Goal: Transaction & Acquisition: Download file/media

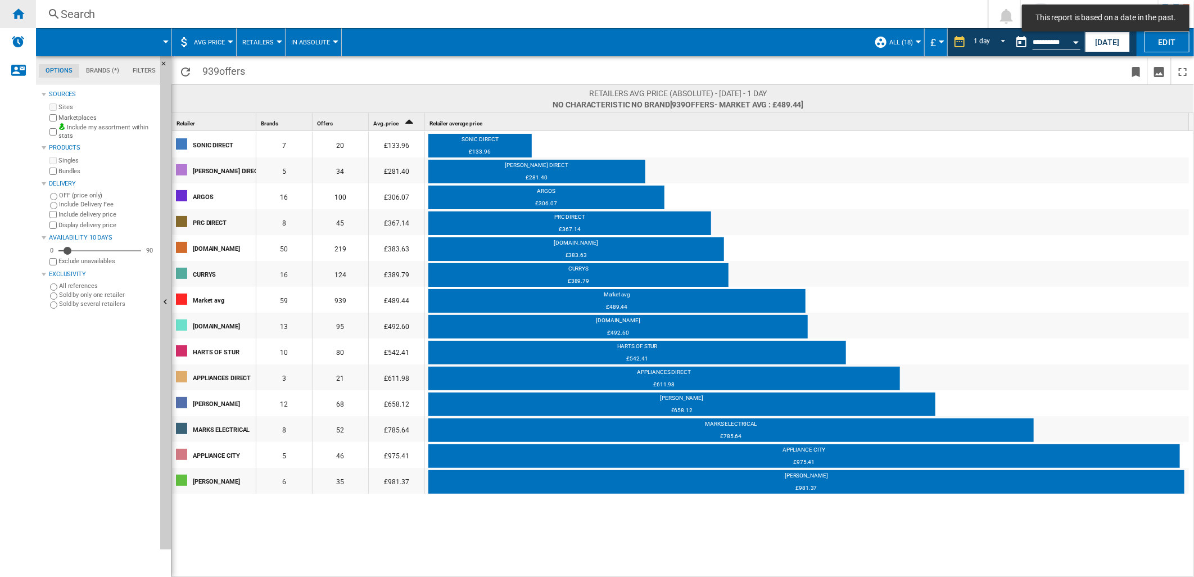
click at [18, 21] on div "Home" at bounding box center [18, 14] width 36 height 28
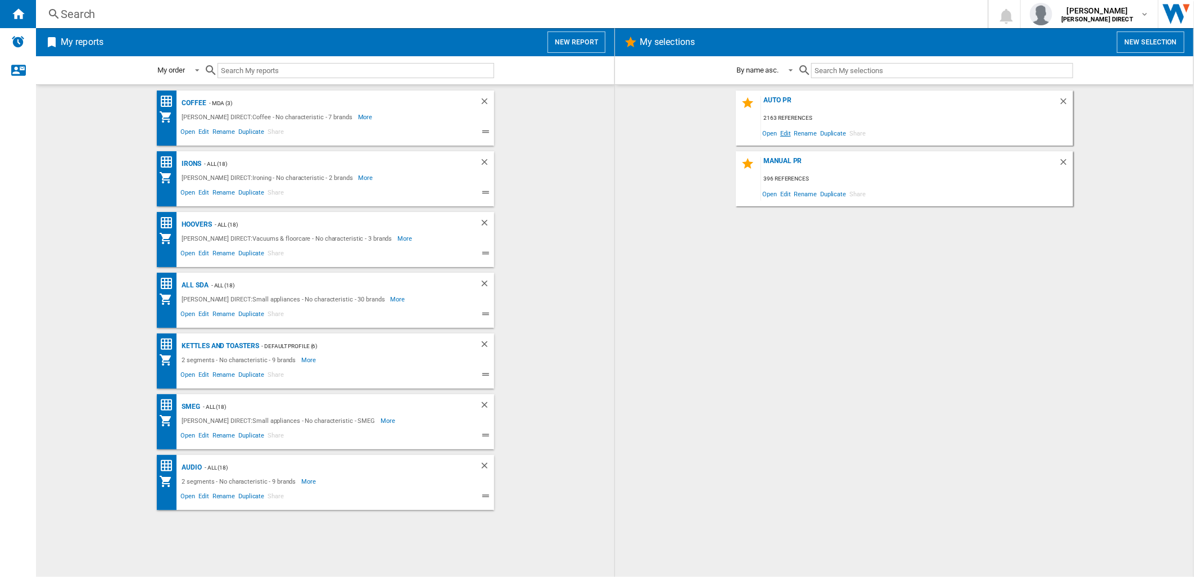
click at [787, 136] on span "Edit" at bounding box center [786, 132] width 14 height 15
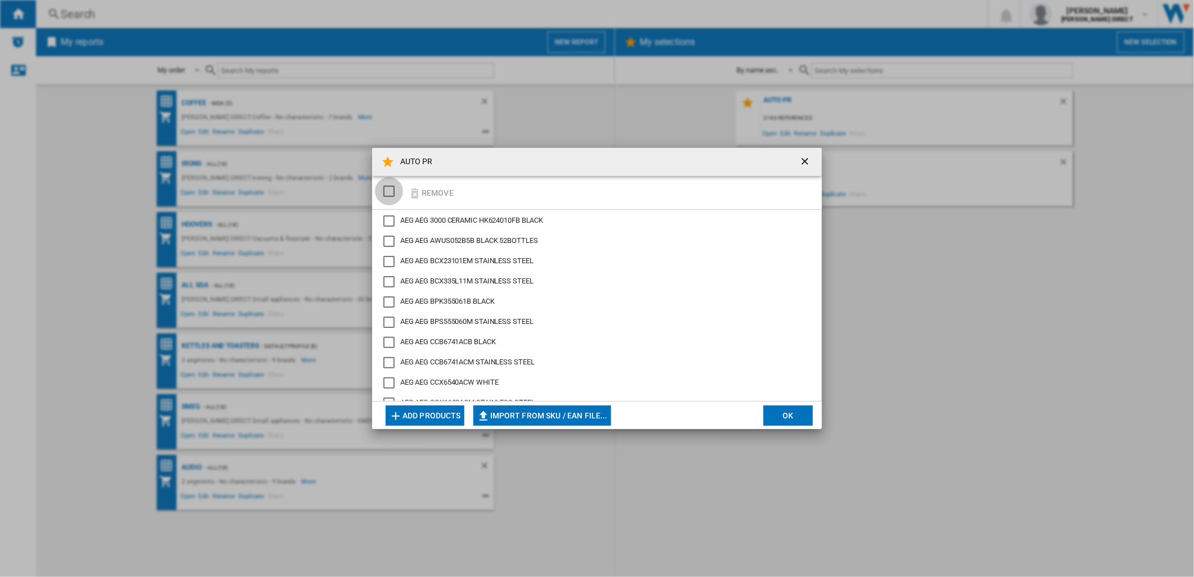
click at [394, 194] on div "SELECTIONS.EDITION_POPUP.SELECT_DESELECT" at bounding box center [389, 191] width 11 height 11
click at [433, 195] on button "Remove" at bounding box center [431, 192] width 52 height 26
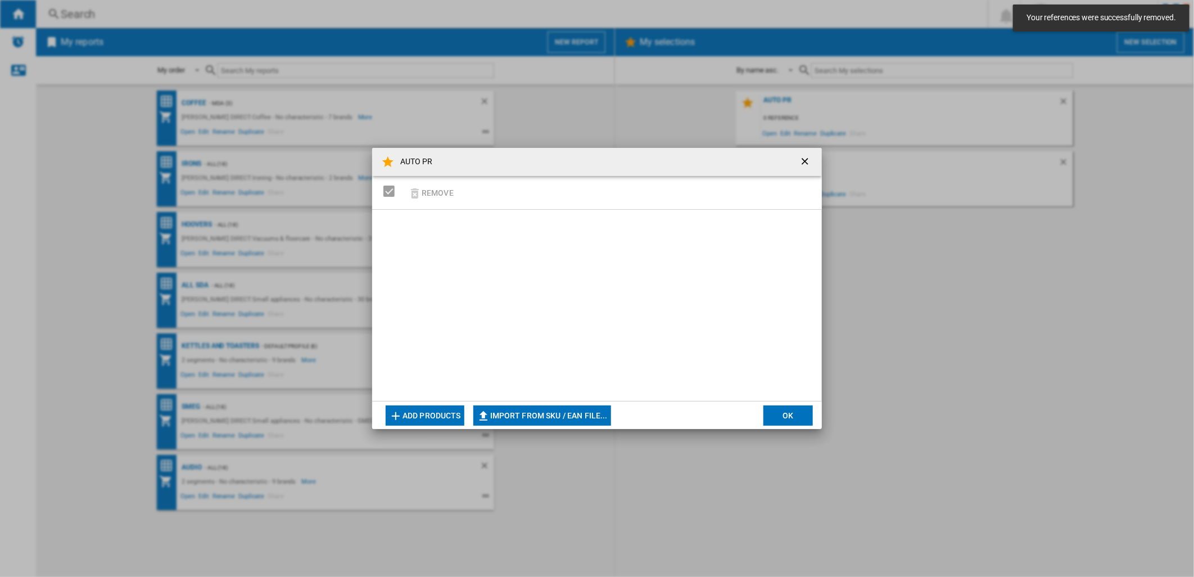
click at [574, 425] on md-dialog-actions "Add products Import from SKU / EAN file... Import manually... OK" at bounding box center [597, 415] width 450 height 28
click at [569, 420] on button "Import from SKU / EAN file..." at bounding box center [542, 415] width 138 height 20
type input "**********"
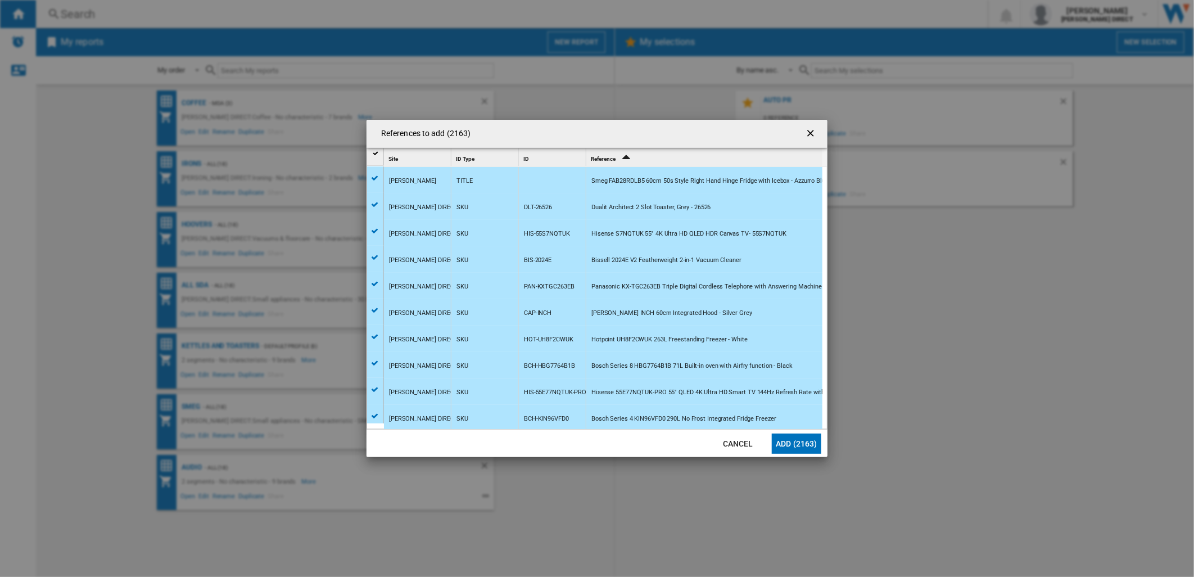
click at [793, 436] on button "Add (2163)" at bounding box center [796, 444] width 49 height 20
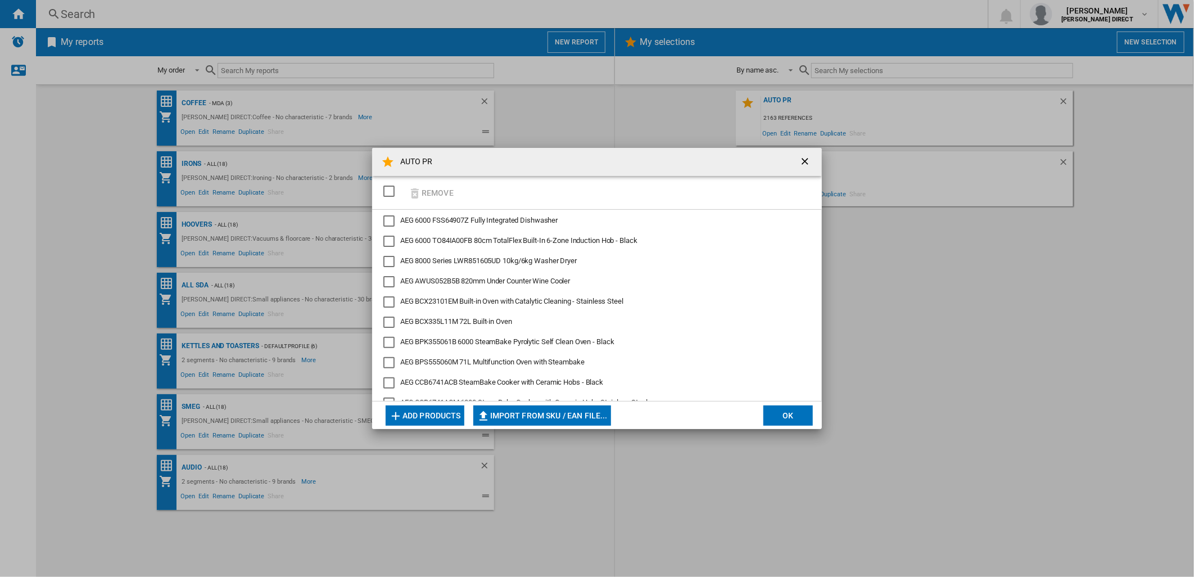
click at [767, 417] on button "OK" at bounding box center [788, 415] width 49 height 20
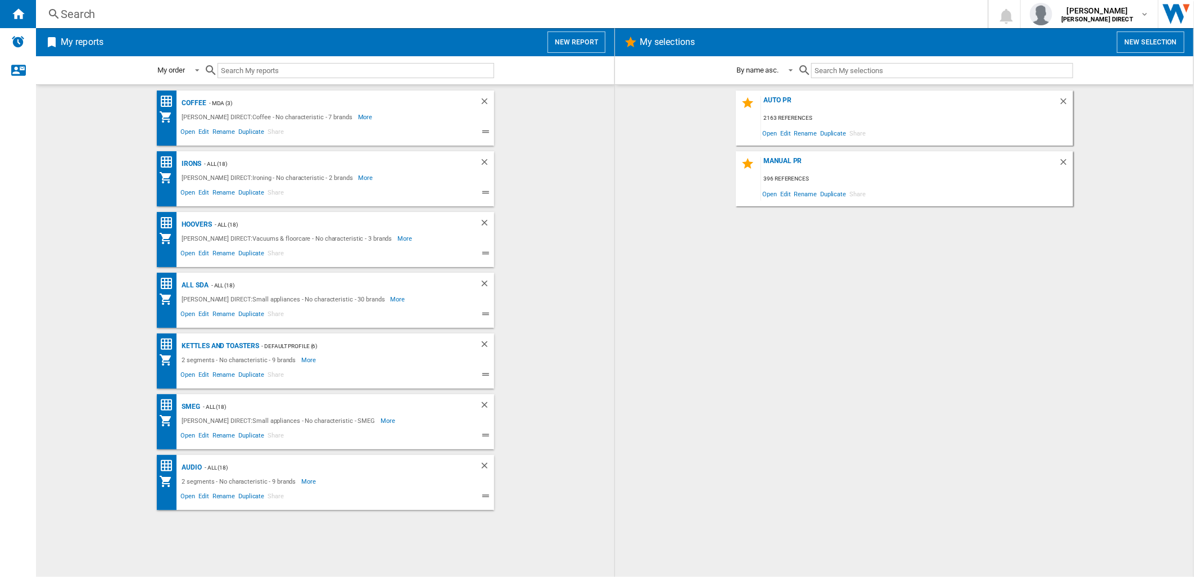
click at [734, 318] on div "AUTO PR 2163 references Open Edit Rename Duplicate Share MANUAL PR 396 referenc…" at bounding box center [904, 331] width 556 height 481
click at [791, 98] on div "AUTO PR" at bounding box center [909, 103] width 297 height 15
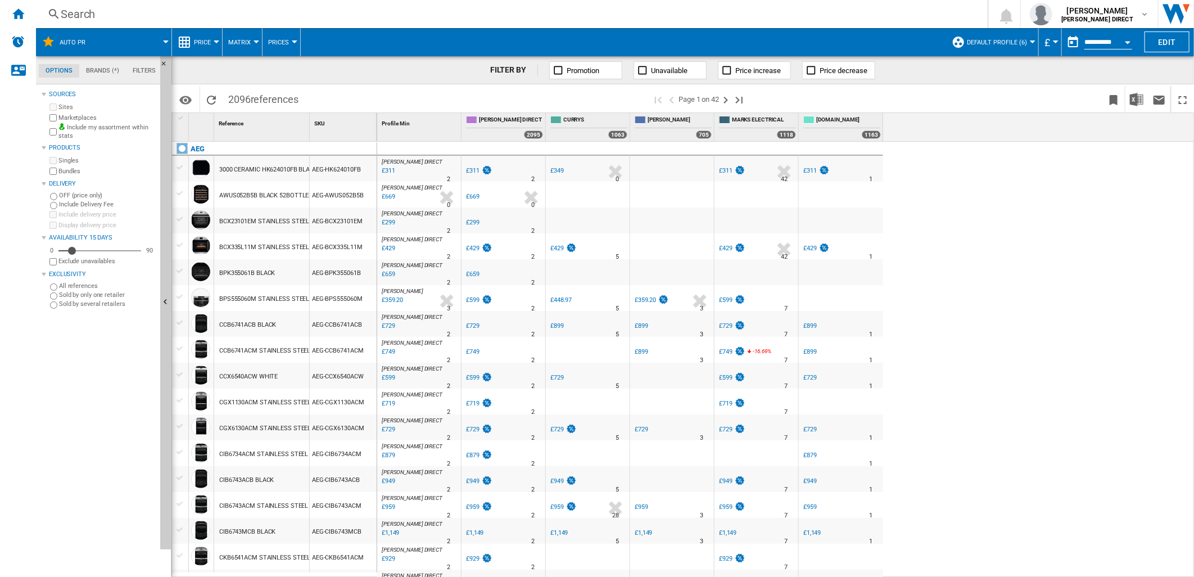
click at [993, 40] on span "Default profile (6)" at bounding box center [997, 42] width 60 height 7
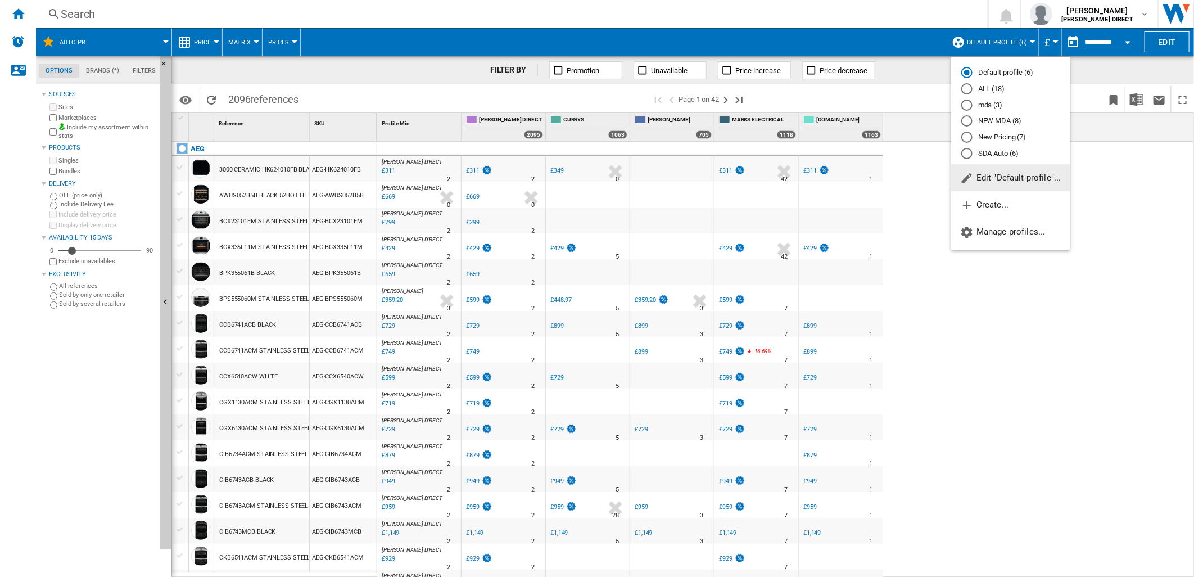
click at [996, 137] on md-radio-button "New Pricing (7)" at bounding box center [1011, 137] width 99 height 11
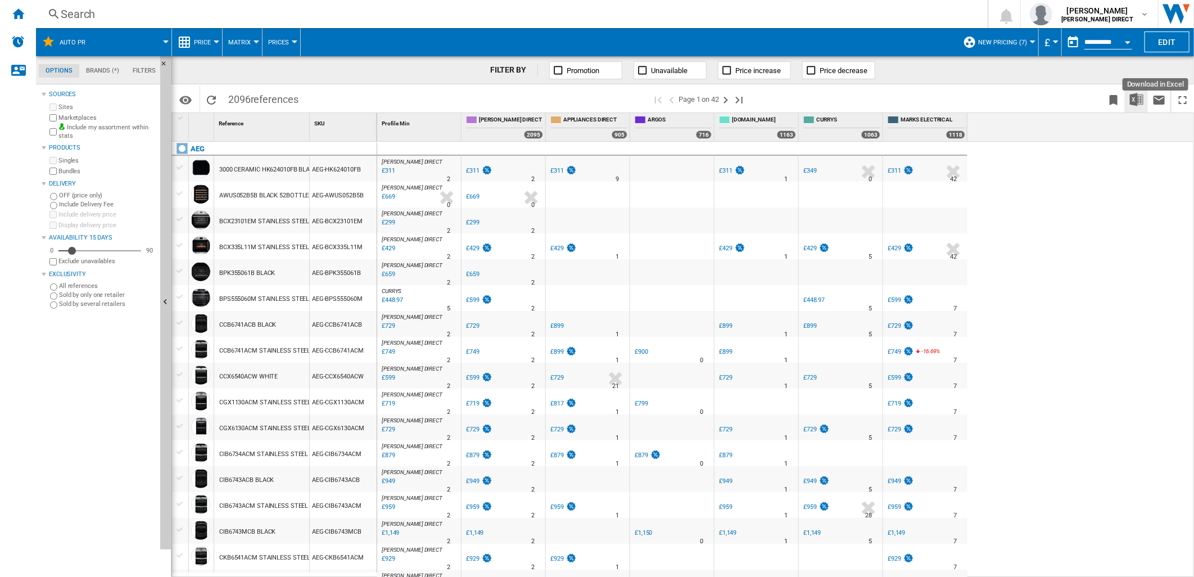
click at [1144, 93] on button "Download in Excel" at bounding box center [1137, 99] width 22 height 26
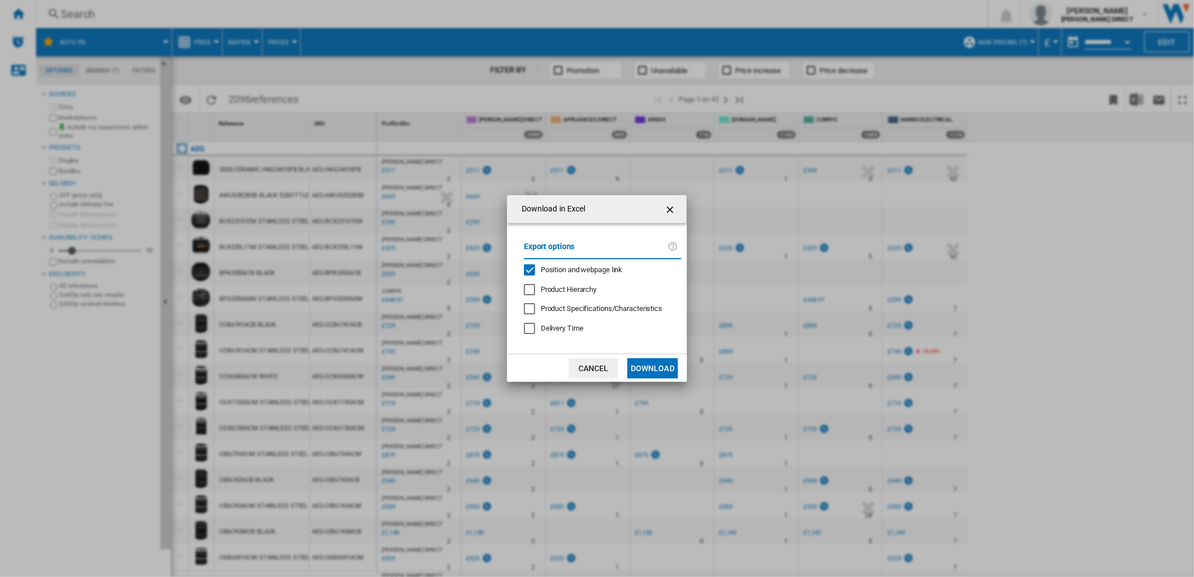
click at [597, 261] on div "Export options Position and webpage link Product Hierarchy Product Specificatio…" at bounding box center [602, 288] width 169 height 109
click at [588, 269] on span "Position and webpage link" at bounding box center [582, 269] width 82 height 8
click at [649, 367] on button "Download" at bounding box center [653, 368] width 51 height 20
